Goal: Transaction & Acquisition: Purchase product/service

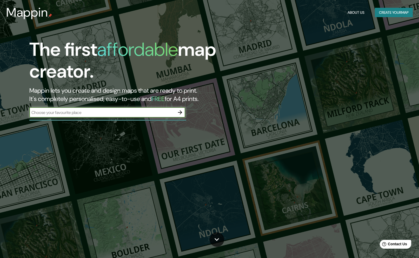
click at [142, 116] on div "​" at bounding box center [107, 112] width 156 height 10
type input "basque country"
click at [179, 113] on icon "button" at bounding box center [180, 112] width 6 height 6
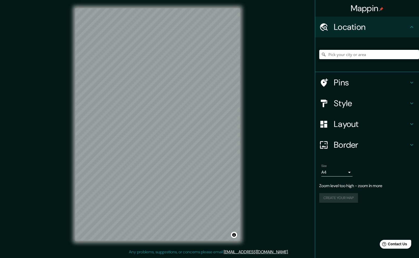
click at [357, 106] on h4 "Style" at bounding box center [371, 103] width 75 height 10
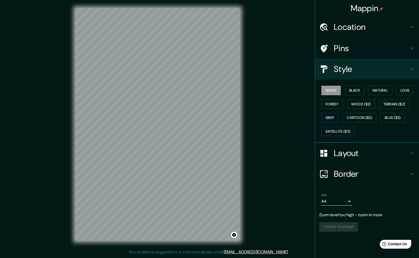
click at [351, 31] on h4 "Location" at bounding box center [371, 27] width 75 height 10
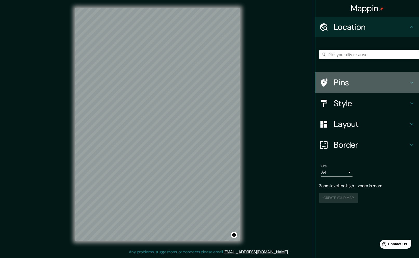
click at [349, 81] on h4 "Pins" at bounding box center [371, 82] width 75 height 10
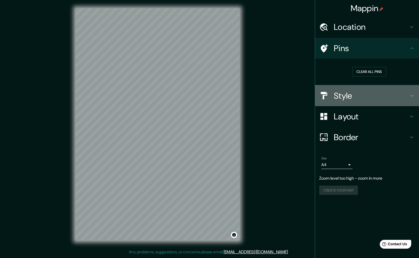
click at [356, 95] on h4 "Style" at bounding box center [371, 96] width 75 height 10
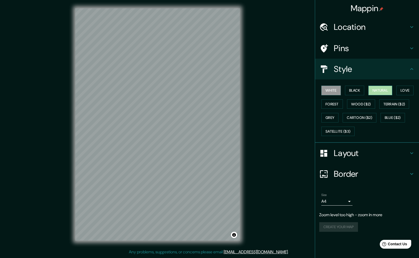
click at [380, 90] on button "Natural" at bounding box center [381, 91] width 24 height 10
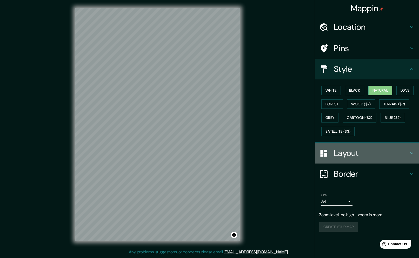
click at [342, 158] on h4 "Layout" at bounding box center [371, 153] width 75 height 10
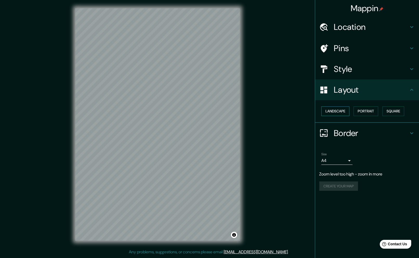
click at [342, 111] on button "Landscape" at bounding box center [336, 112] width 28 height 10
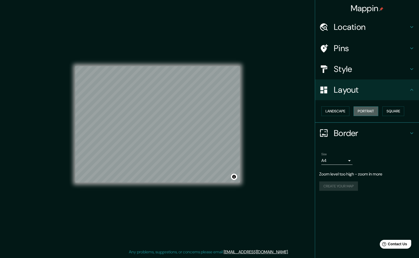
click at [360, 112] on button "Portrait" at bounding box center [366, 112] width 25 height 10
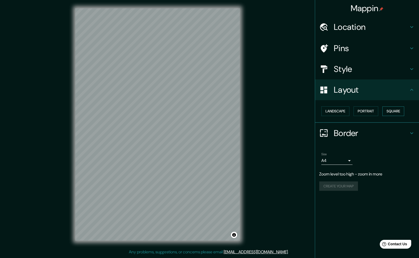
click at [389, 112] on button "Square" at bounding box center [394, 112] width 22 height 10
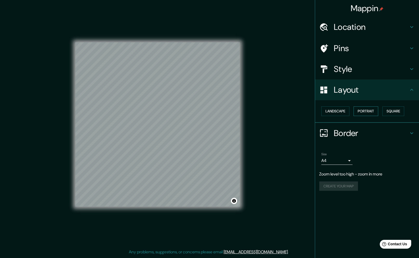
click at [371, 111] on button "Portrait" at bounding box center [366, 112] width 25 height 10
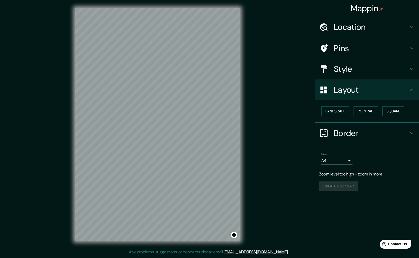
click at [343, 134] on h4 "Border" at bounding box center [371, 133] width 75 height 10
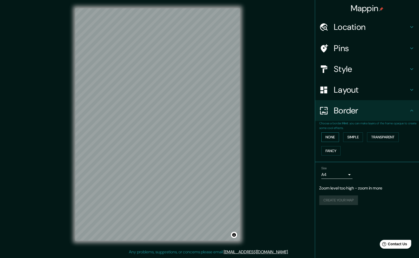
click at [331, 138] on button "None" at bounding box center [331, 138] width 18 height 10
click at [350, 138] on button "Simple" at bounding box center [353, 138] width 20 height 10
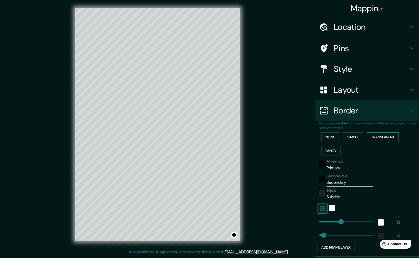
click at [381, 137] on button "Transparent" at bounding box center [383, 138] width 32 height 10
click at [335, 149] on button "Fancy" at bounding box center [331, 151] width 19 height 10
click at [350, 137] on button "Simple" at bounding box center [353, 138] width 20 height 10
click at [334, 137] on button "None" at bounding box center [331, 138] width 18 height 10
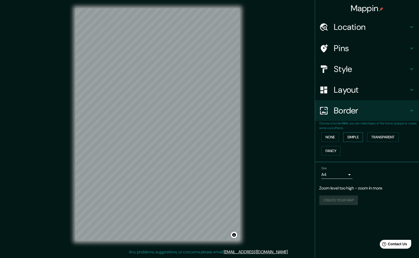
click at [348, 135] on button "Simple" at bounding box center [353, 138] width 20 height 10
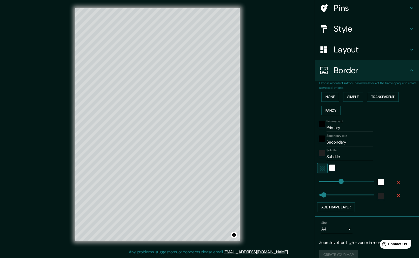
scroll to position [48, 0]
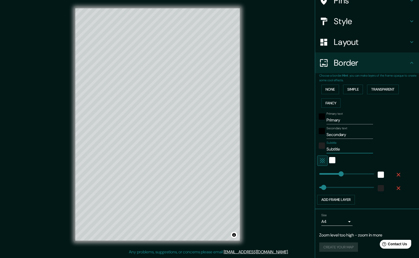
drag, startPoint x: 341, startPoint y: 147, endPoint x: 323, endPoint y: 149, distance: 17.8
click at [324, 149] on div "Subtitle Subtitle" at bounding box center [359, 147] width 85 height 12
type input "253"
type input "51"
drag, startPoint x: 350, startPoint y: 134, endPoint x: 317, endPoint y: 135, distance: 32.3
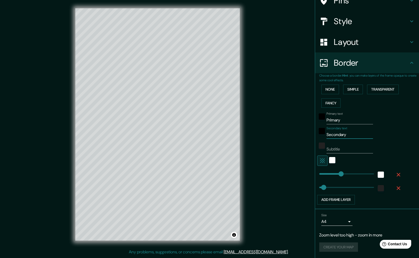
click at [317, 135] on div "Secondary text Secondary" at bounding box center [359, 133] width 85 height 12
type input "253"
type input "51"
drag, startPoint x: 343, startPoint y: 121, endPoint x: 313, endPoint y: 121, distance: 29.4
click at [313, 121] on div "Mappin Location Pins Style Layout Border Choose a border. Hint : you can make l…" at bounding box center [209, 129] width 419 height 258
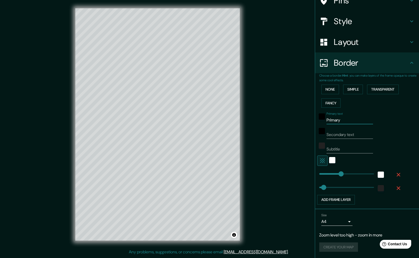
type input "253"
type input "51"
click at [352, 47] on h4 "Layout" at bounding box center [371, 42] width 75 height 10
type input "253"
type input "51"
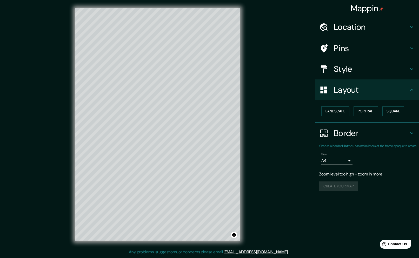
scroll to position [0, 0]
click at [341, 111] on button "Landscape" at bounding box center [336, 112] width 28 height 10
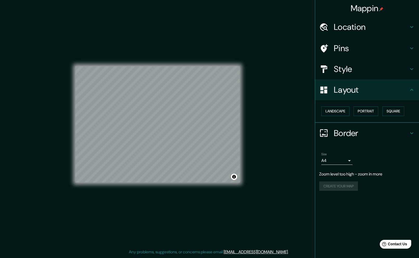
click at [347, 131] on h4 "Border" at bounding box center [371, 133] width 75 height 10
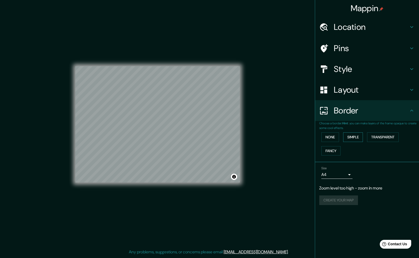
click at [349, 140] on button "Simple" at bounding box center [353, 138] width 20 height 10
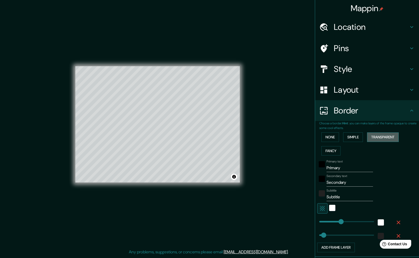
click at [374, 136] on button "Transparent" at bounding box center [383, 138] width 32 height 10
click at [334, 147] on button "Fancy" at bounding box center [331, 151] width 19 height 10
click at [353, 137] on button "Simple" at bounding box center [353, 138] width 20 height 10
drag, startPoint x: 342, startPoint y: 168, endPoint x: 311, endPoint y: 167, distance: 31.5
click at [311, 167] on div "Mappin Location Pins Style Layout Border Choose a border. Hint : you can make l…" at bounding box center [209, 129] width 419 height 258
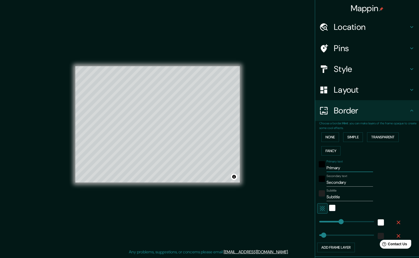
type input "253"
type input "51"
drag, startPoint x: 354, startPoint y: 182, endPoint x: 299, endPoint y: 182, distance: 54.6
click at [299, 182] on div "Mappin Location Pins Style Layout Border Choose a border. Hint : you can make l…" at bounding box center [209, 129] width 419 height 258
type input "253"
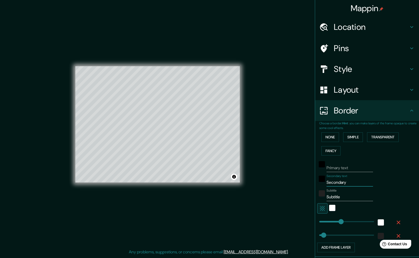
type input "51"
drag, startPoint x: 343, startPoint y: 197, endPoint x: 309, endPoint y: 195, distance: 33.8
click at [309, 195] on div "Mappin Location Pins Style Layout Border Choose a border. Hint : you can make l…" at bounding box center [209, 129] width 419 height 258
type input "253"
type input "51"
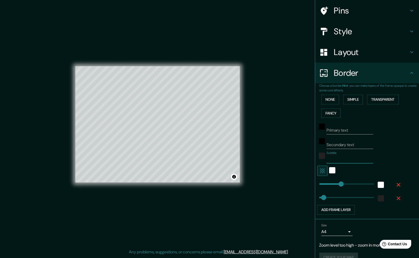
scroll to position [38, 0]
type input "253"
type input "129"
drag, startPoint x: 342, startPoint y: 183, endPoint x: 331, endPoint y: 183, distance: 11.2
type input "51"
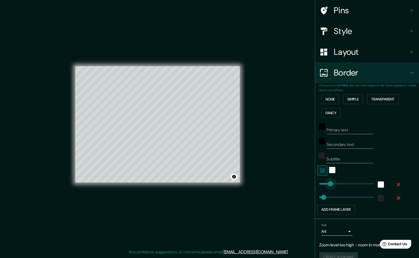
type input "153"
type input "51"
type input "114"
drag, startPoint x: 333, startPoint y: 183, endPoint x: 329, endPoint y: 183, distance: 3.4
click at [331, 171] on div "white" at bounding box center [332, 170] width 6 height 6
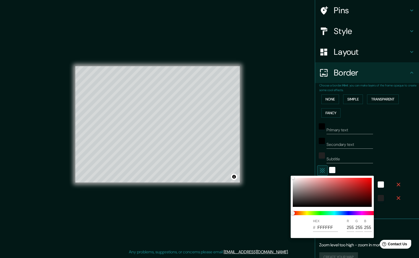
click at [376, 166] on div at bounding box center [209, 129] width 419 height 258
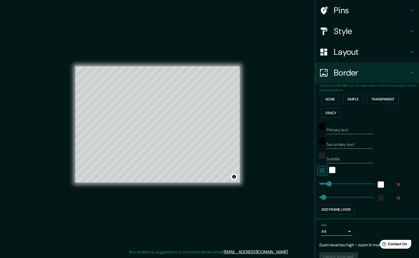
click at [325, 170] on icon "button" at bounding box center [322, 171] width 6 height 6
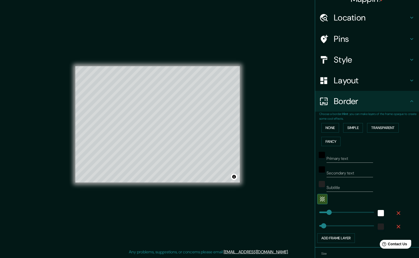
scroll to position [0, 0]
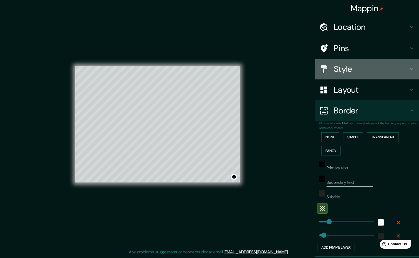
click at [360, 70] on h4 "Style" at bounding box center [371, 69] width 75 height 10
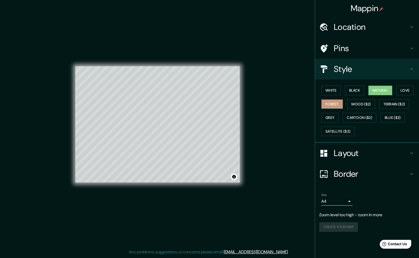
click at [333, 105] on button "Forest" at bounding box center [333, 105] width 22 height 10
click at [402, 92] on button "Love" at bounding box center [405, 91] width 17 height 10
click at [386, 90] on button "Natural" at bounding box center [381, 91] width 24 height 10
click at [414, 90] on button "Love" at bounding box center [405, 91] width 17 height 10
click at [382, 89] on button "Natural" at bounding box center [381, 91] width 24 height 10
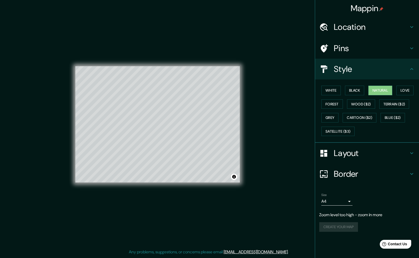
click at [377, 31] on h4 "Location" at bounding box center [371, 27] width 75 height 10
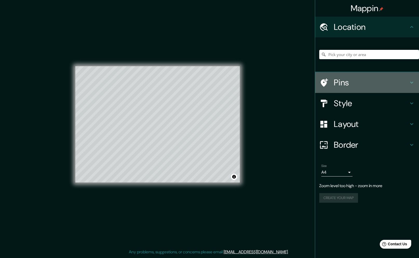
click at [355, 85] on h4 "Pins" at bounding box center [371, 82] width 75 height 10
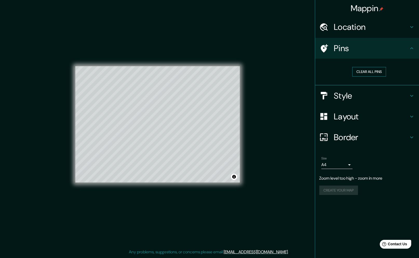
click at [365, 71] on button "Clear all pins" at bounding box center [369, 72] width 34 height 10
click at [336, 96] on h4 "Style" at bounding box center [371, 96] width 75 height 10
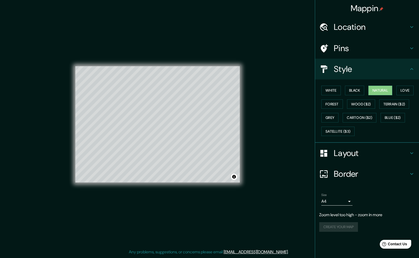
click at [347, 158] on h4 "Layout" at bounding box center [371, 153] width 75 height 10
type input "51"
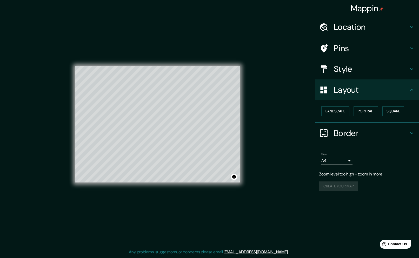
click at [344, 188] on div "Create your map" at bounding box center [367, 187] width 96 height 10
click at [359, 110] on button "Portrait" at bounding box center [366, 112] width 25 height 10
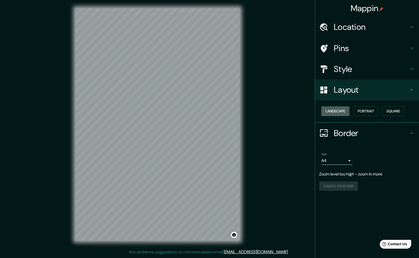
click at [343, 112] on button "Landscape" at bounding box center [336, 112] width 28 height 10
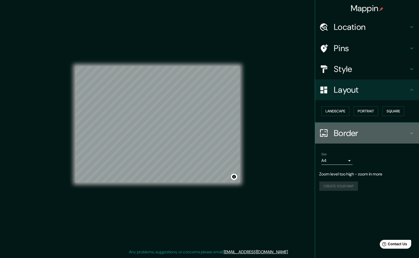
click at [348, 135] on h4 "Border" at bounding box center [371, 133] width 75 height 10
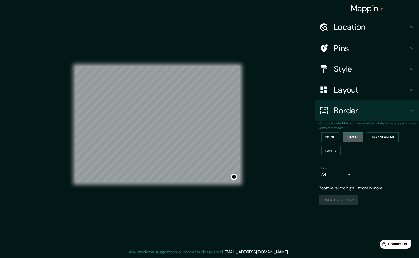
click at [353, 139] on button "Simple" at bounding box center [353, 138] width 20 height 10
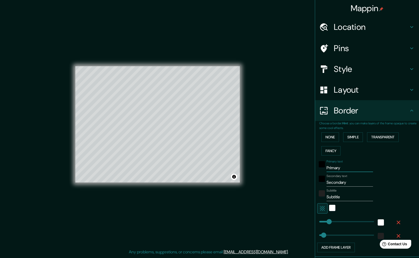
click at [343, 169] on input "Primary" at bounding box center [350, 168] width 47 height 8
type input "51"
click at [337, 183] on input "Secondary" at bounding box center [350, 183] width 47 height 8
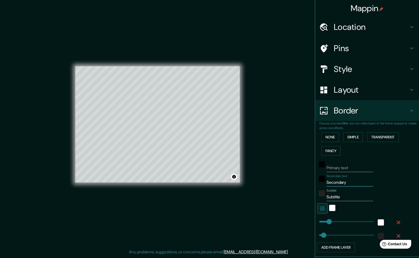
click at [337, 183] on input "Secondary" at bounding box center [350, 183] width 47 height 8
type input "51"
click at [334, 197] on input "Subtitle" at bounding box center [350, 197] width 47 height 8
type input "51"
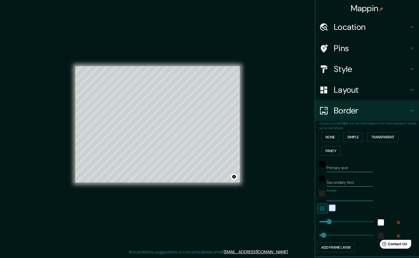
click at [331, 208] on div "white" at bounding box center [332, 208] width 6 height 6
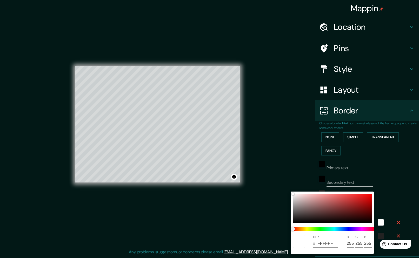
click at [362, 169] on div at bounding box center [209, 129] width 419 height 258
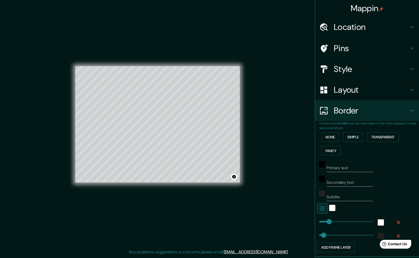
click at [324, 206] on icon "button" at bounding box center [322, 209] width 6 height 6
type input "51"
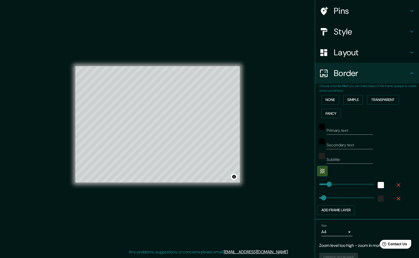
scroll to position [48, 0]
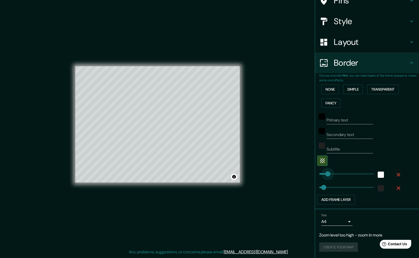
type input "84"
drag, startPoint x: 330, startPoint y: 173, endPoint x: 327, endPoint y: 173, distance: 3.1
type input "51"
type input "105"
type input "51"
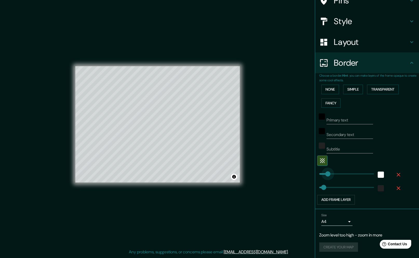
type input "60"
drag, startPoint x: 329, startPoint y: 173, endPoint x: 325, endPoint y: 173, distance: 3.9
type input "51"
type input "66"
type input "6"
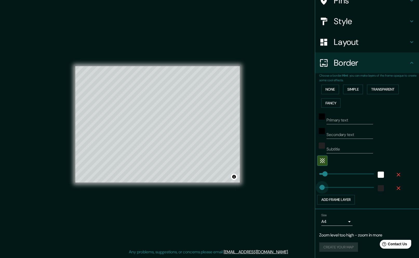
drag, startPoint x: 324, startPoint y: 188, endPoint x: 320, endPoint y: 188, distance: 4.4
type input "39"
drag, startPoint x: 320, startPoint y: 188, endPoint x: 323, endPoint y: 187, distance: 2.6
click at [336, 247] on div "Create your map" at bounding box center [367, 248] width 96 height 10
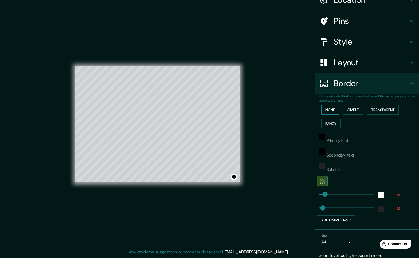
scroll to position [0, 0]
